Goal: Check status: Check status

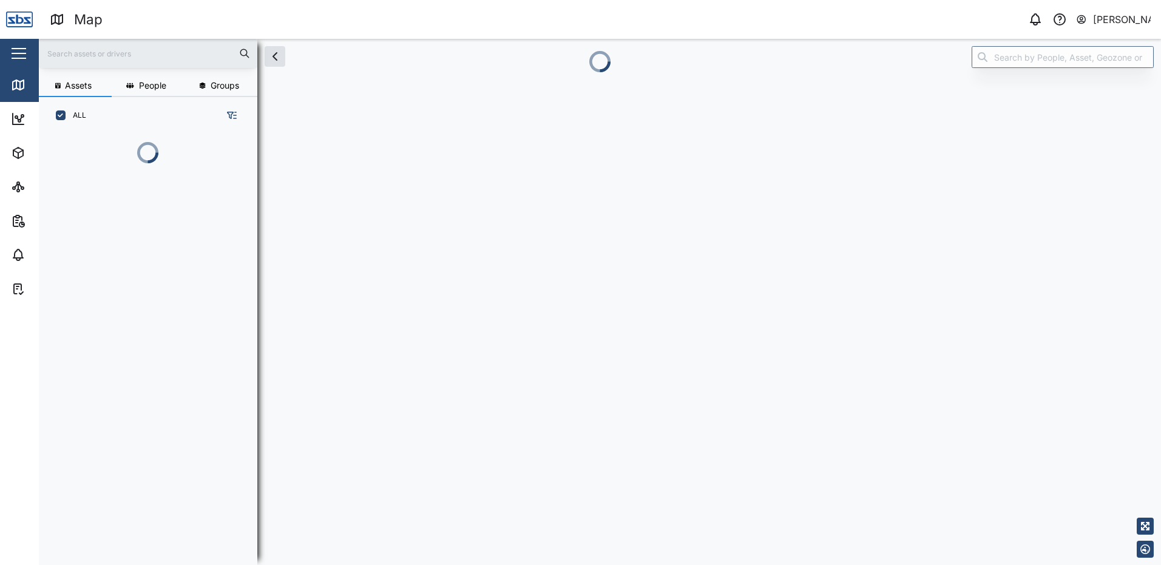
scroll to position [364, 190]
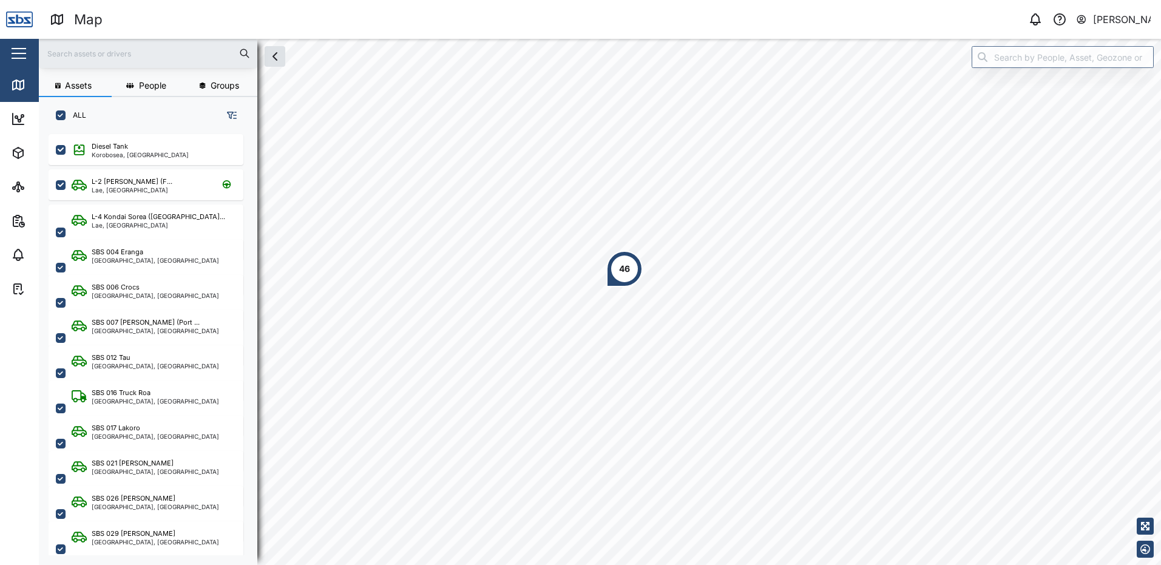
scroll to position [416, 190]
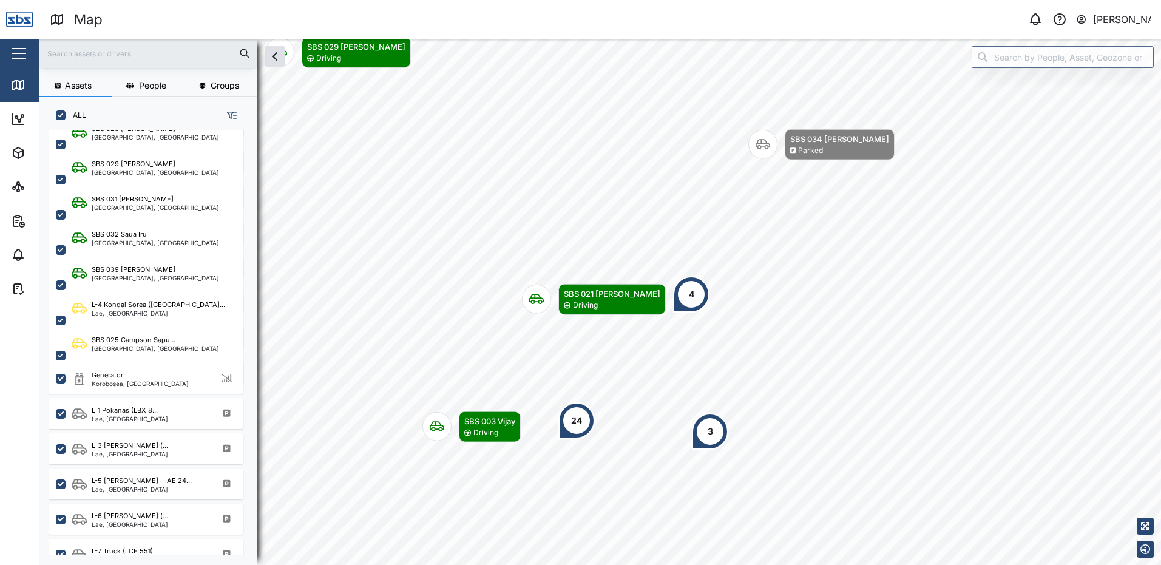
scroll to position [344, 0]
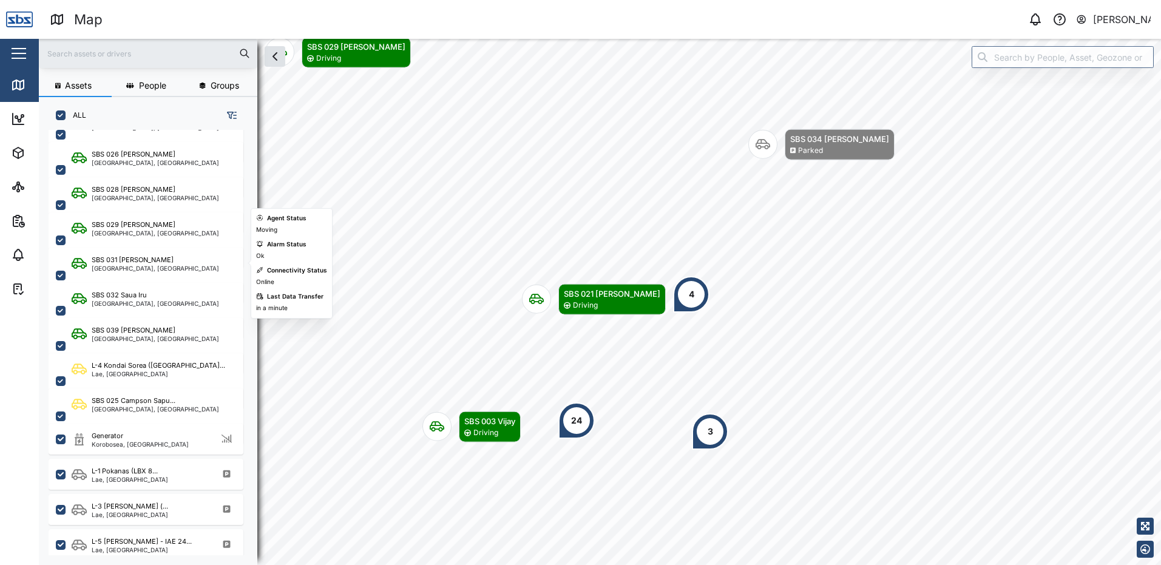
click at [148, 269] on div "[GEOGRAPHIC_DATA], [GEOGRAPHIC_DATA]" at bounding box center [155, 268] width 127 height 6
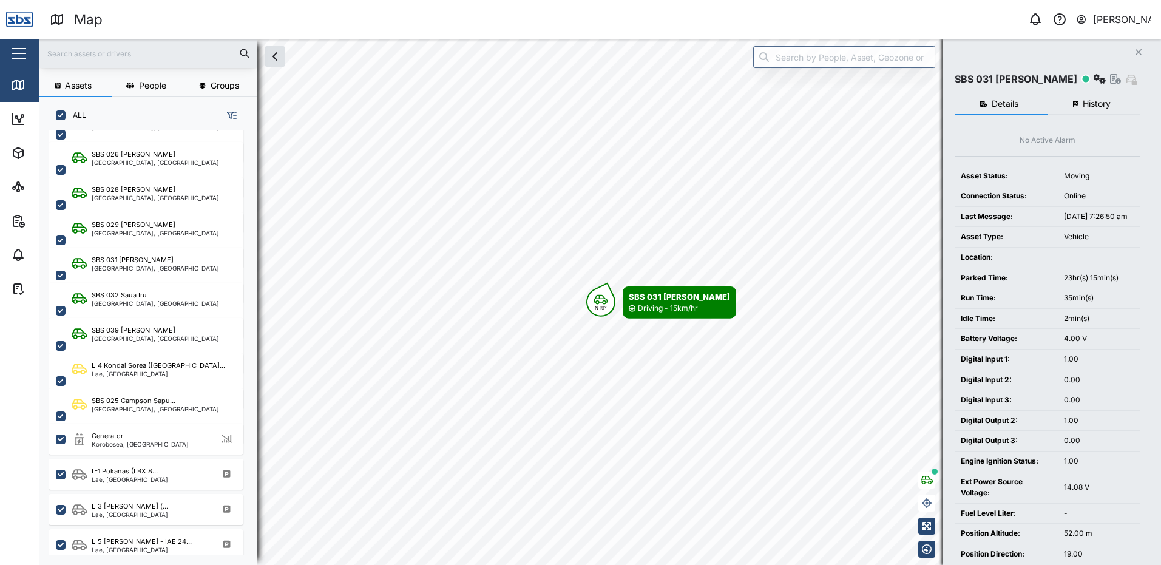
click at [1084, 104] on span "History" at bounding box center [1097, 104] width 28 height 8
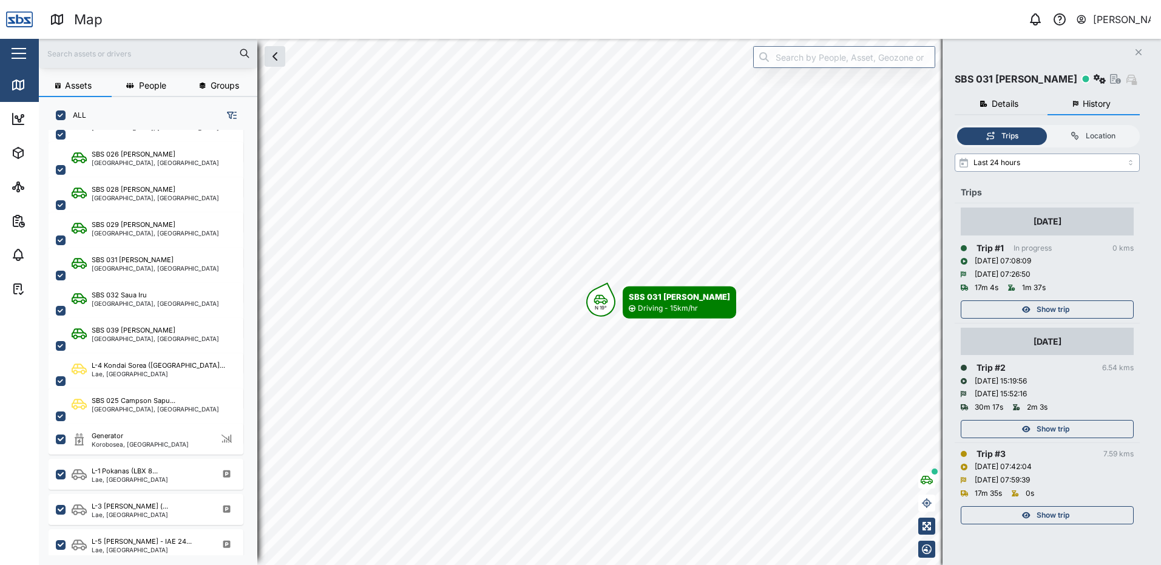
click at [1132, 167] on input "Last 24 hours" at bounding box center [1047, 163] width 185 height 18
type input "Last 7 days"
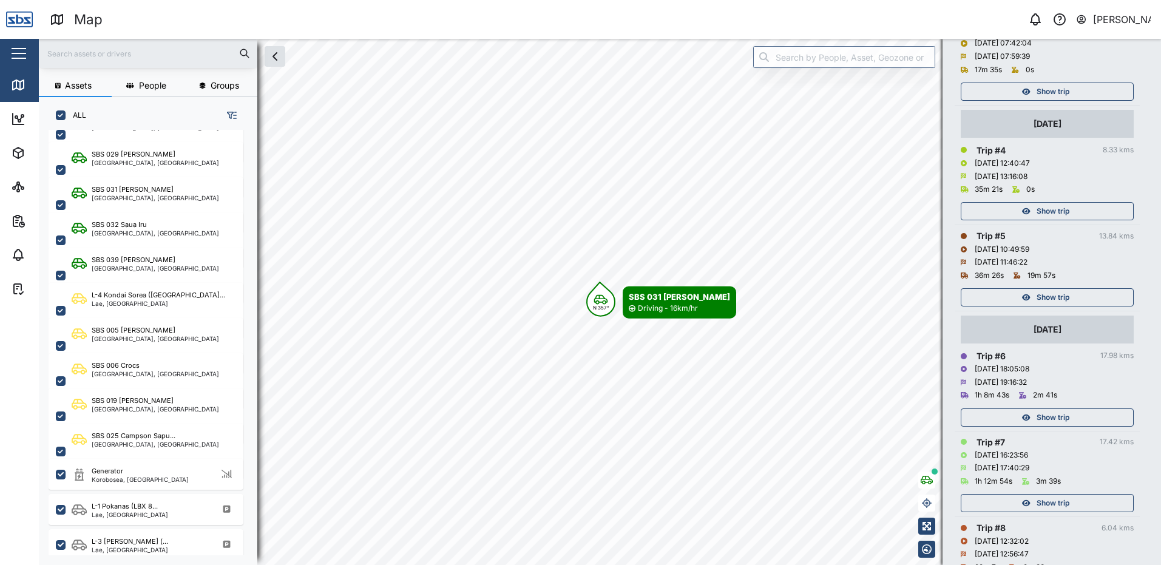
scroll to position [425, 0]
click at [1054, 294] on span "Show trip" at bounding box center [1053, 296] width 33 height 17
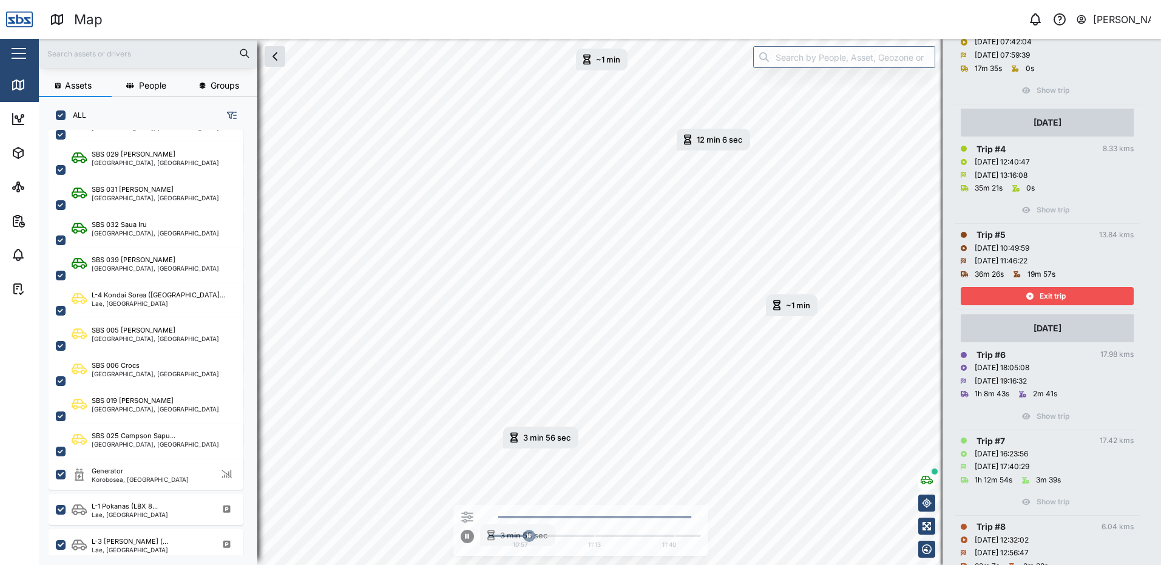
click at [1054, 294] on span "Exit trip" at bounding box center [1053, 296] width 26 height 17
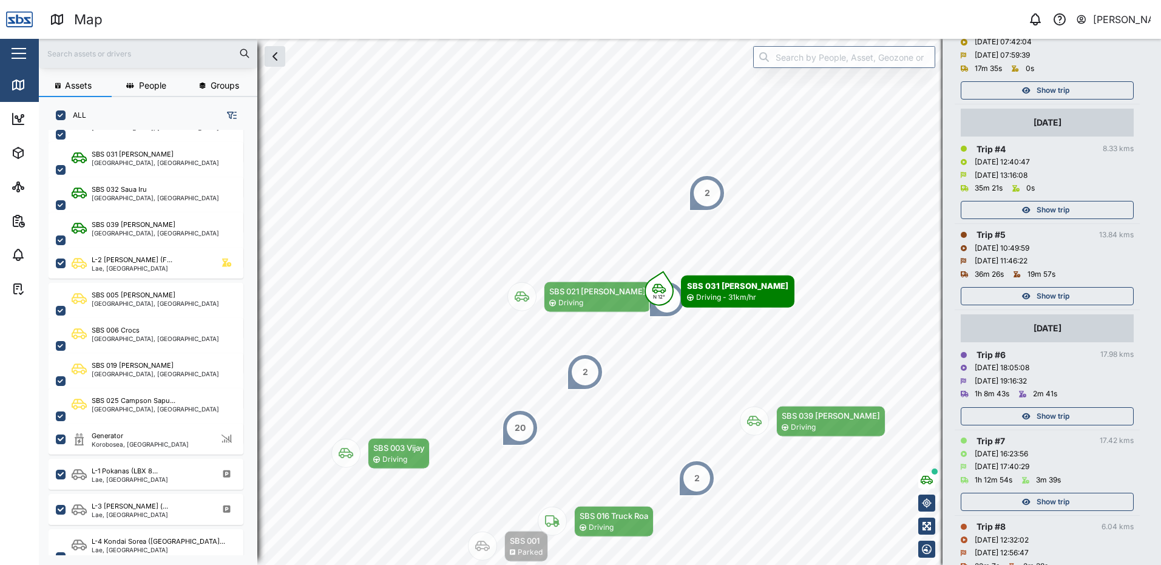
click at [1041, 208] on span "Show trip" at bounding box center [1053, 209] width 33 height 17
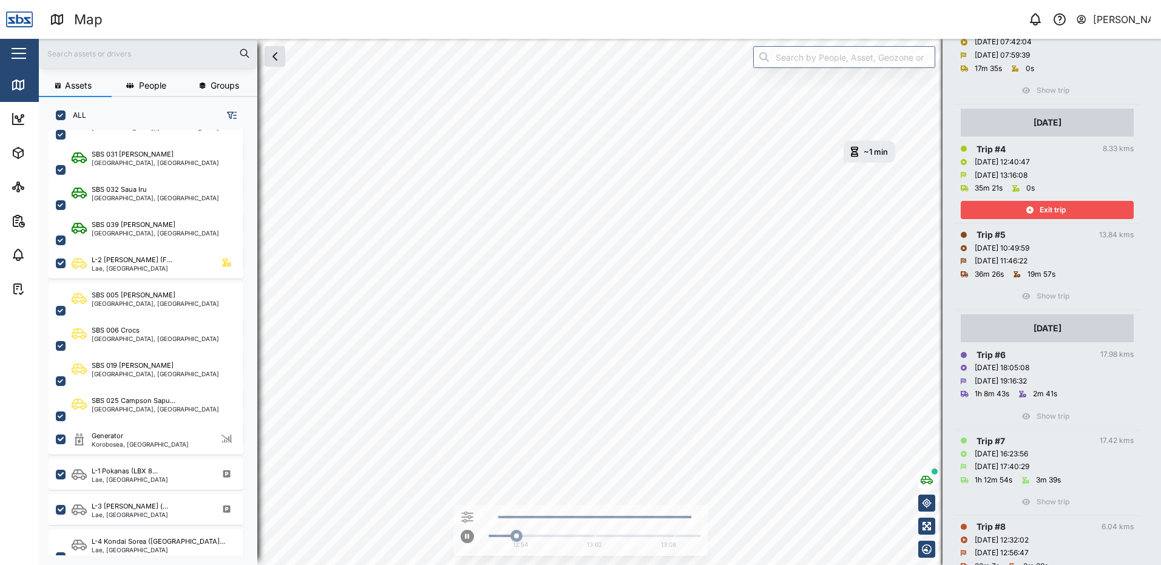
click at [1041, 208] on span "Exit trip" at bounding box center [1053, 209] width 26 height 17
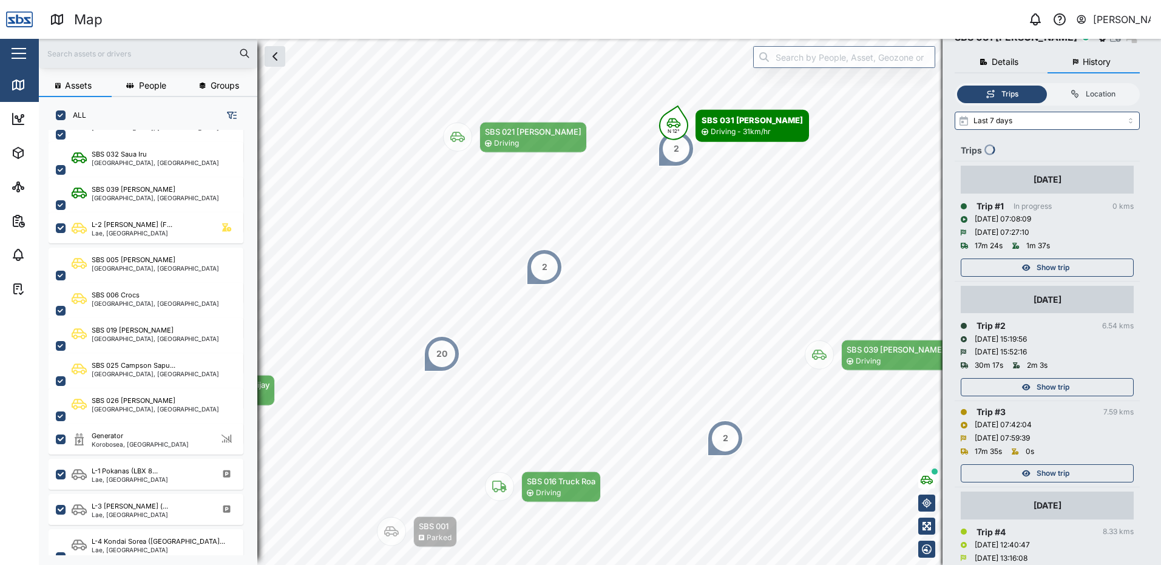
scroll to position [61, 0]
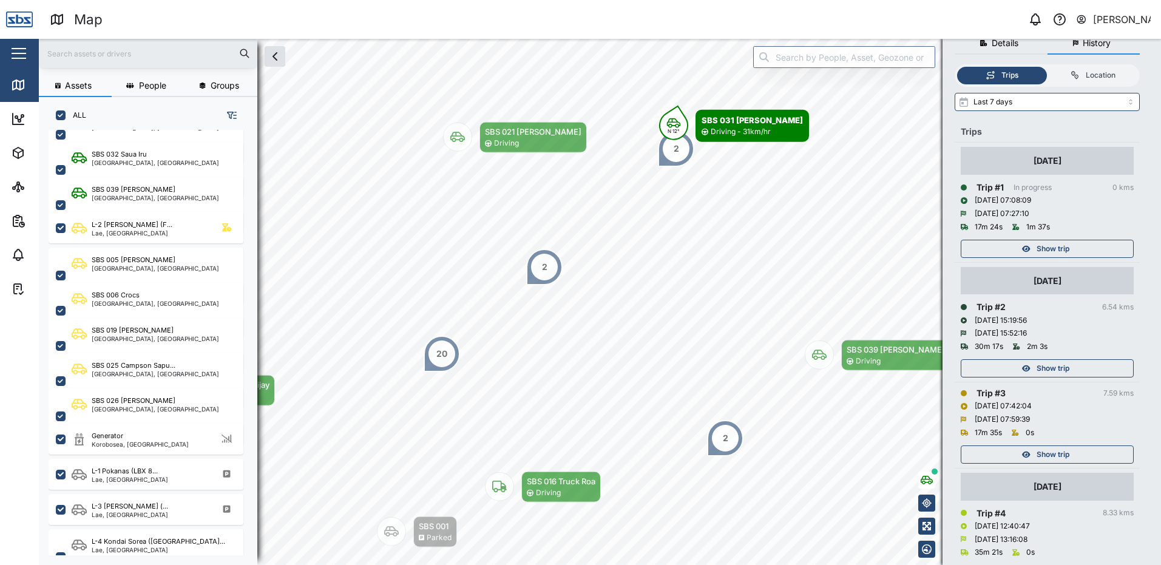
click at [1047, 246] on span "Show trip" at bounding box center [1053, 248] width 33 height 17
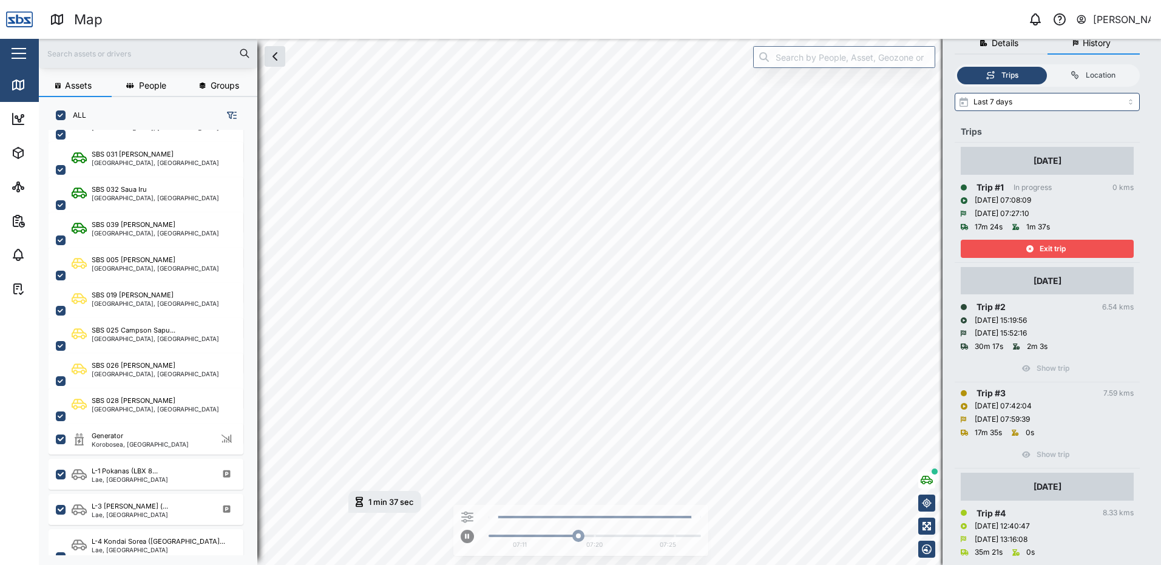
click at [1052, 250] on span "Exit trip" at bounding box center [1053, 248] width 26 height 17
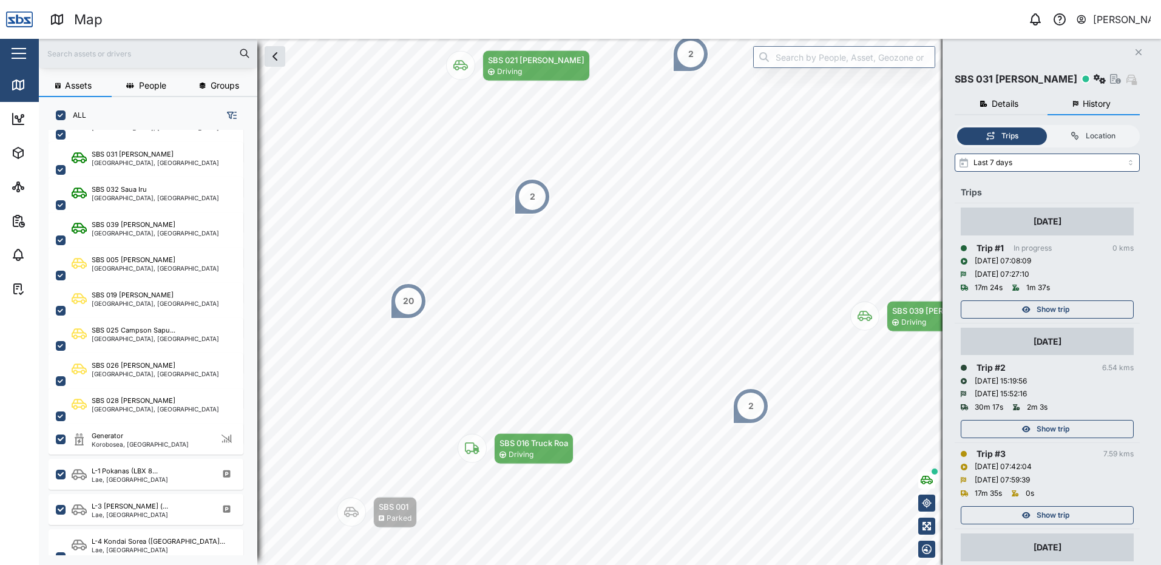
click at [1136, 51] on icon "Close" at bounding box center [1138, 52] width 7 height 10
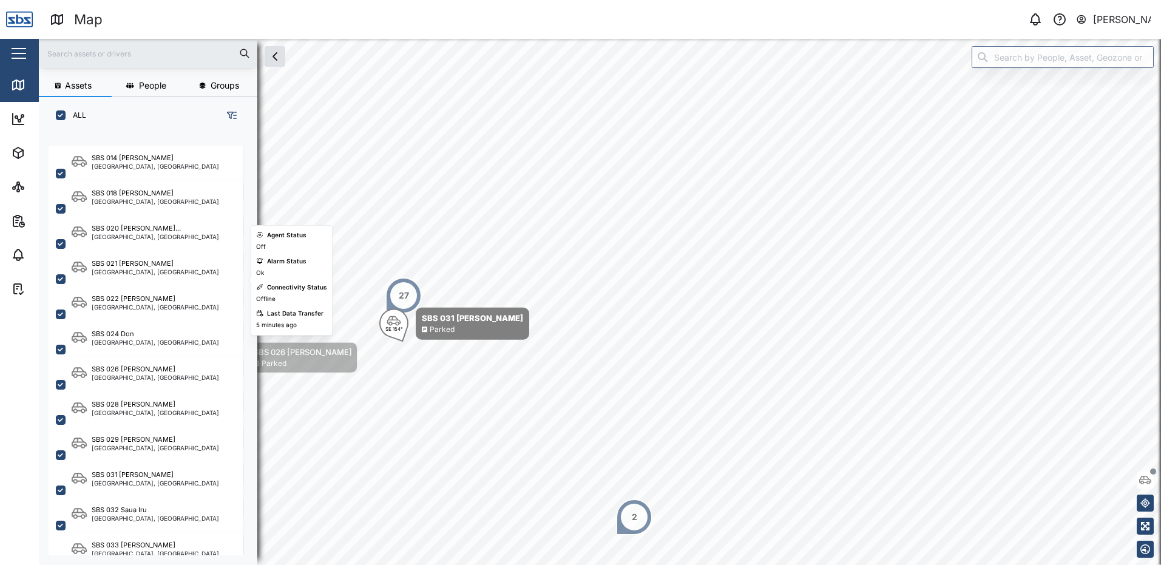
scroll to position [1032, 0]
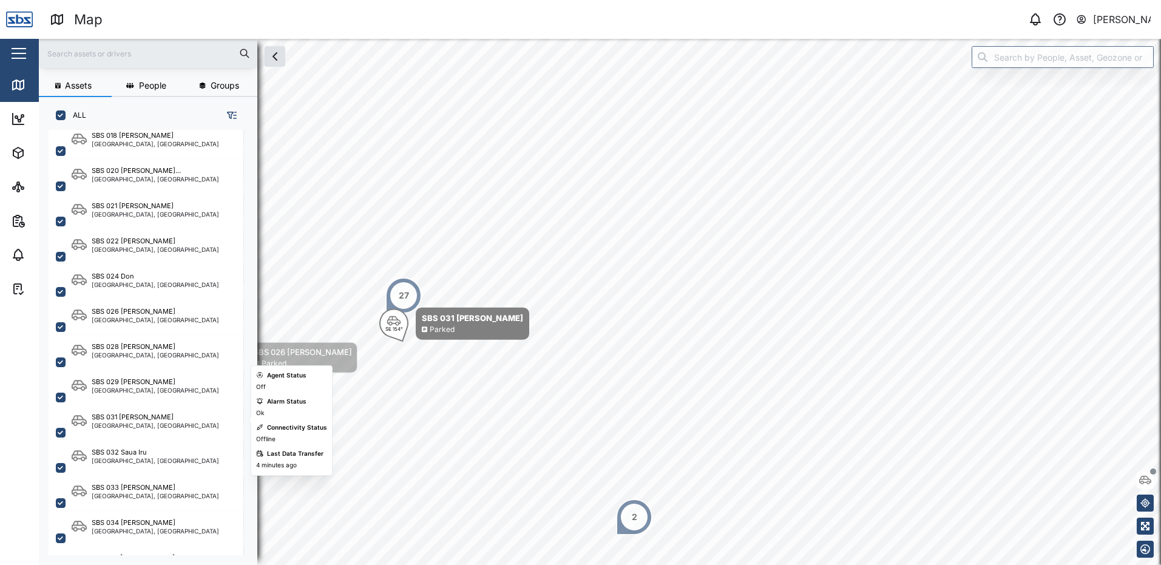
click at [132, 413] on div "SBS 031 [PERSON_NAME]" at bounding box center [133, 417] width 82 height 10
click at [132, 421] on div "SBS 031 [PERSON_NAME]" at bounding box center [133, 417] width 82 height 10
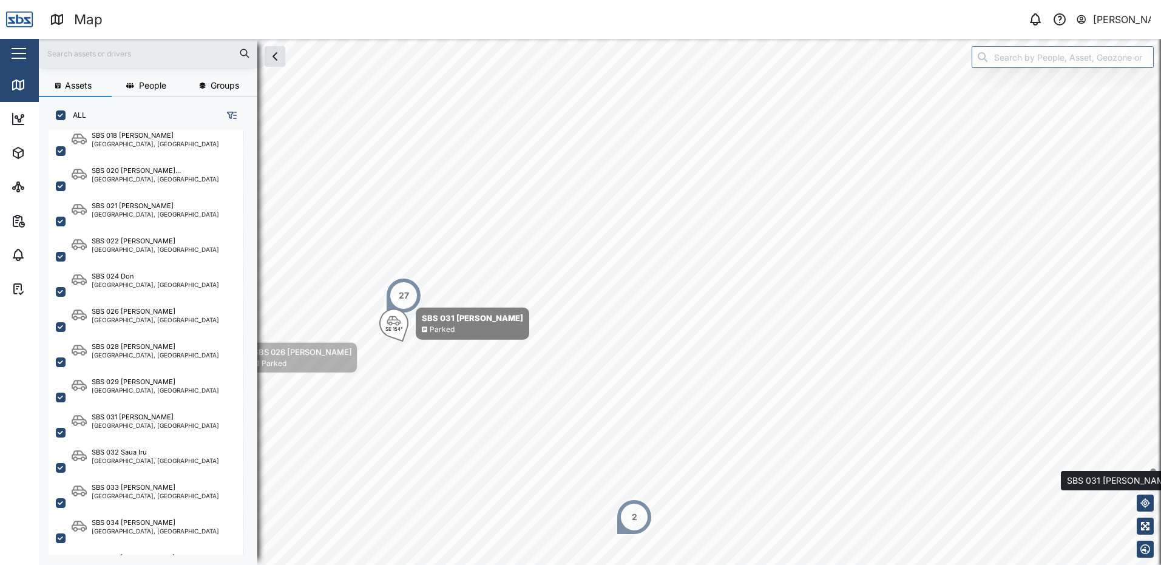
click at [1148, 485] on button "button" at bounding box center [1145, 480] width 17 height 17
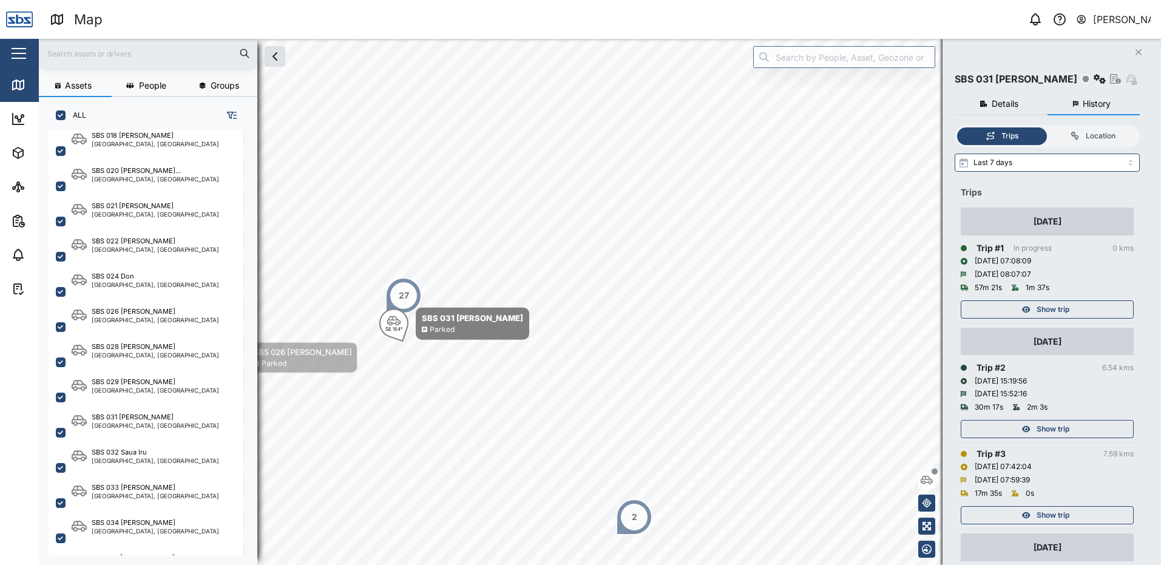
click at [1091, 309] on div "Show trip" at bounding box center [1046, 309] width 158 height 17
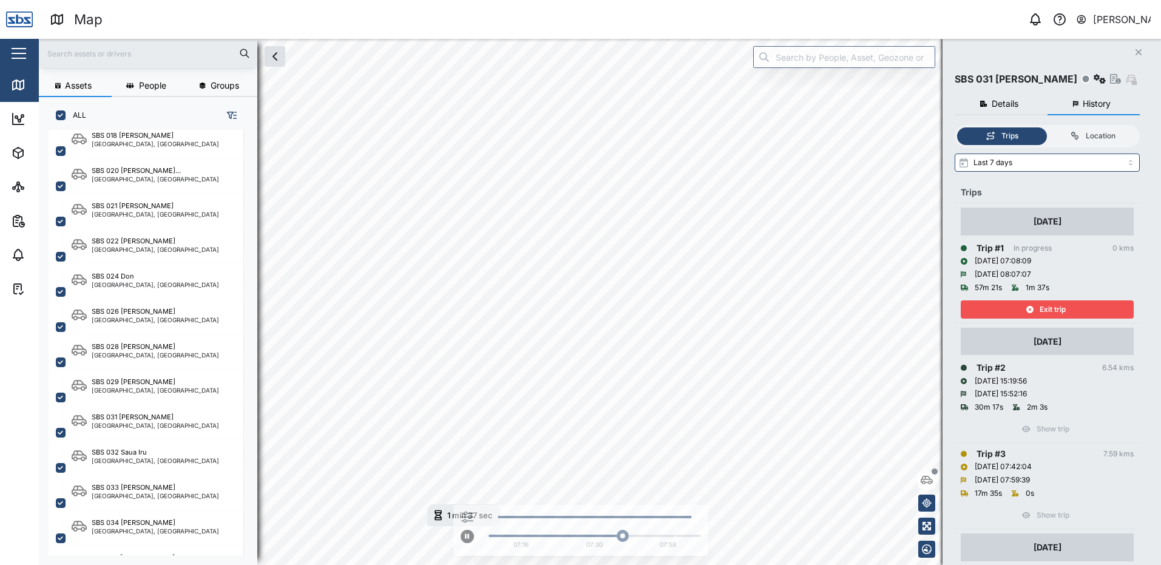
drag, startPoint x: 1061, startPoint y: 321, endPoint x: 1061, endPoint y: 313, distance: 7.9
click at [1061, 320] on td "[DATE] Trip # 1 In progress 0 kms [DATE] 07:08:09 [DATE] 08:07:07 57m 21s 1m 37…" at bounding box center [1047, 263] width 185 height 120
click at [1062, 312] on span "Exit trip" at bounding box center [1053, 309] width 26 height 17
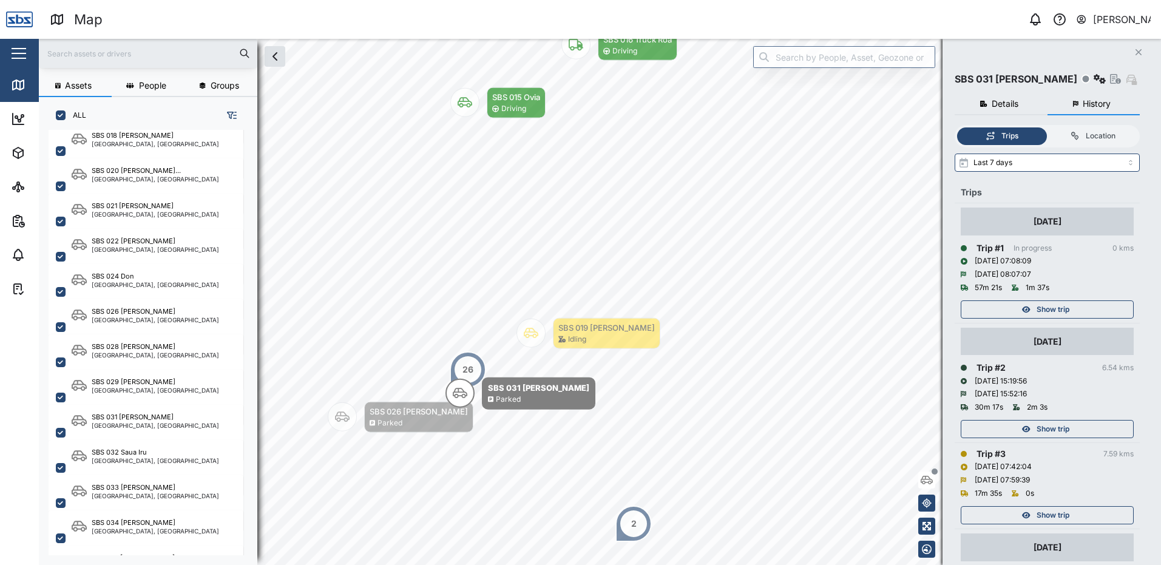
click at [1137, 48] on icon "Close" at bounding box center [1138, 52] width 7 height 10
